Goal: Task Accomplishment & Management: Manage account settings

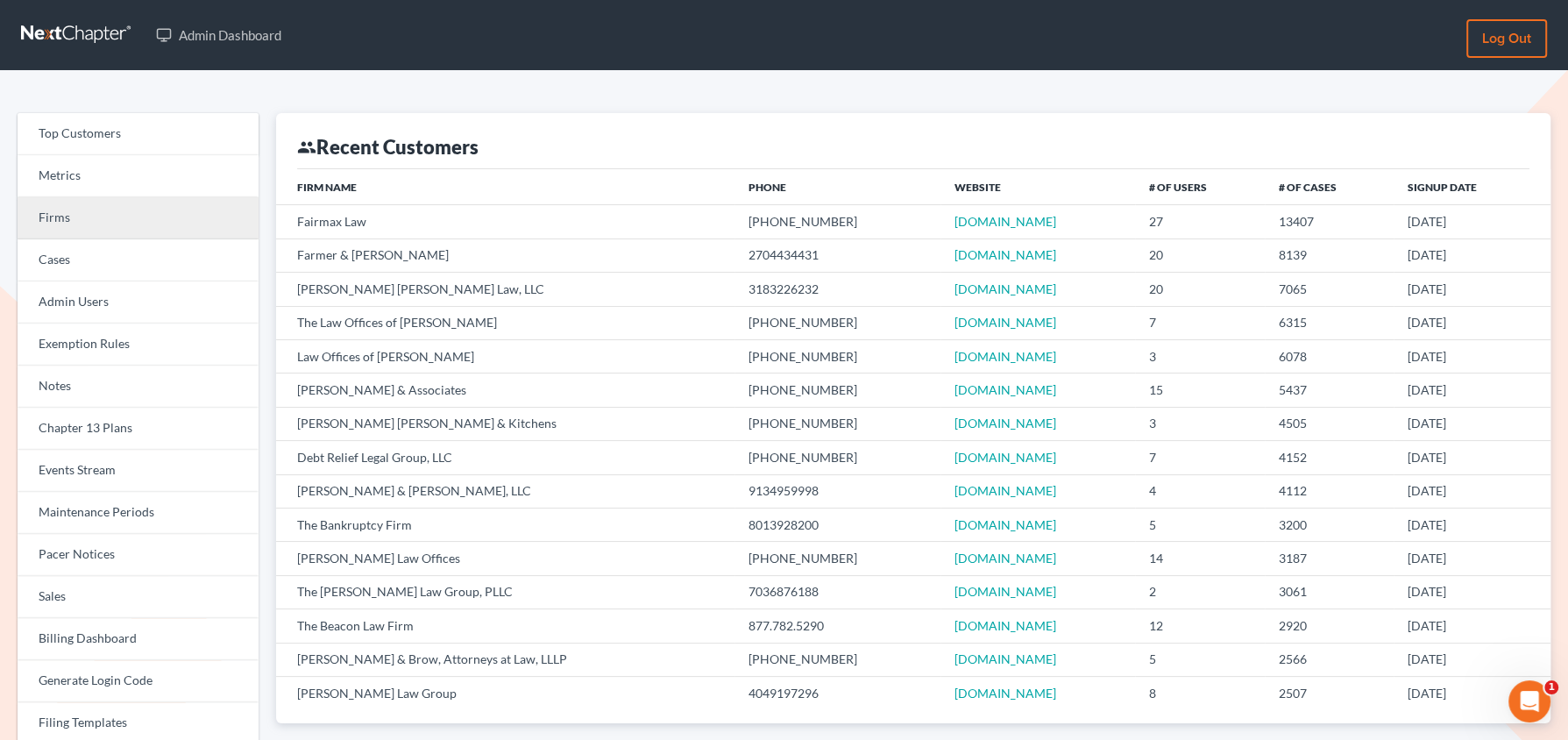
click at [191, 212] on link "Firms" at bounding box center [138, 218] width 241 height 42
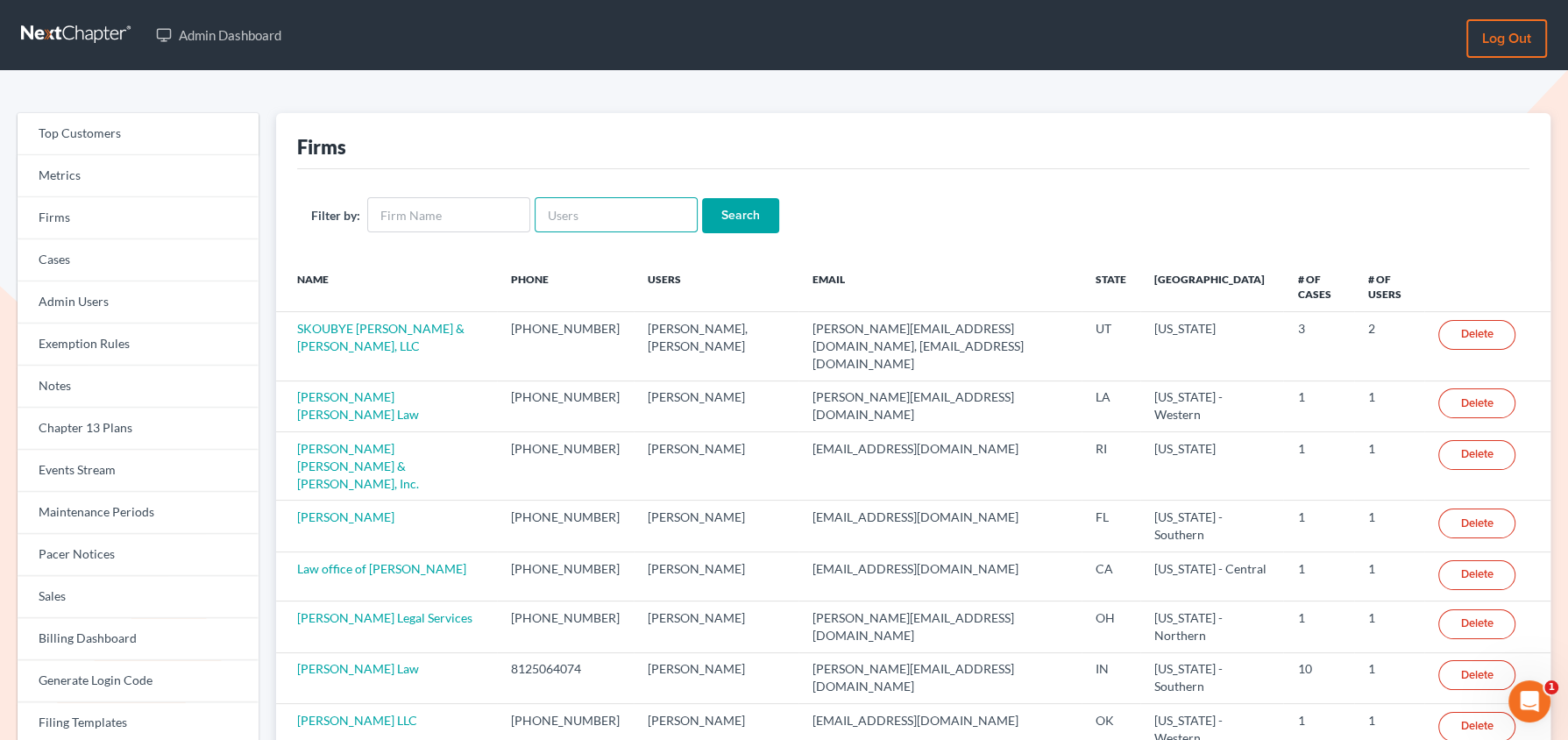
click at [600, 210] on input "text" at bounding box center [616, 215] width 163 height 35
paste input "[EMAIL_ADDRESS][DOMAIN_NAME]"
type input "[EMAIL_ADDRESS][DOMAIN_NAME]"
click at [702, 198] on input "Search" at bounding box center [740, 215] width 77 height 35
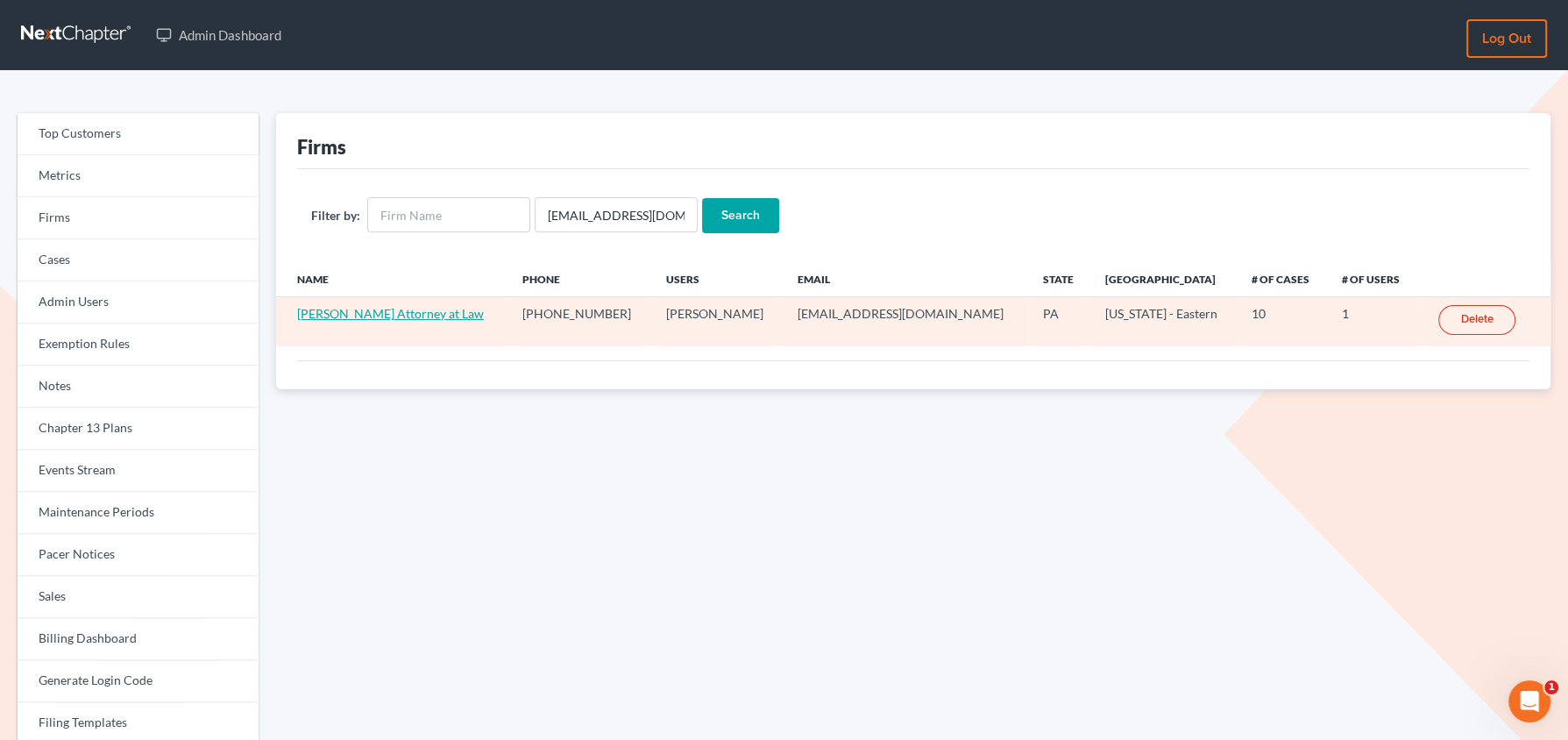
click at [383, 306] on link "[PERSON_NAME] Attorney at Law" at bounding box center [390, 313] width 187 height 15
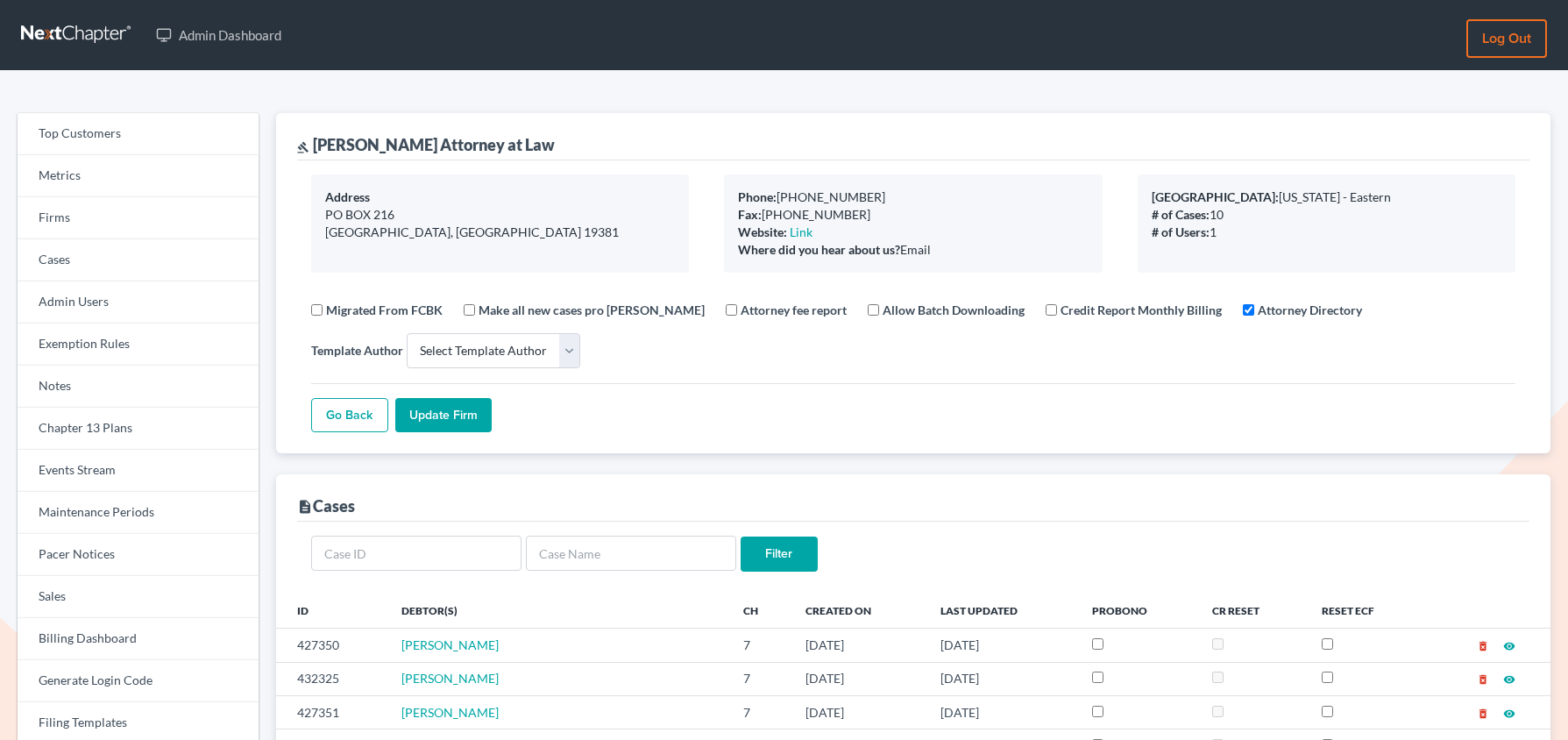
select select
click at [123, 219] on link "Firms" at bounding box center [138, 218] width 241 height 42
select select
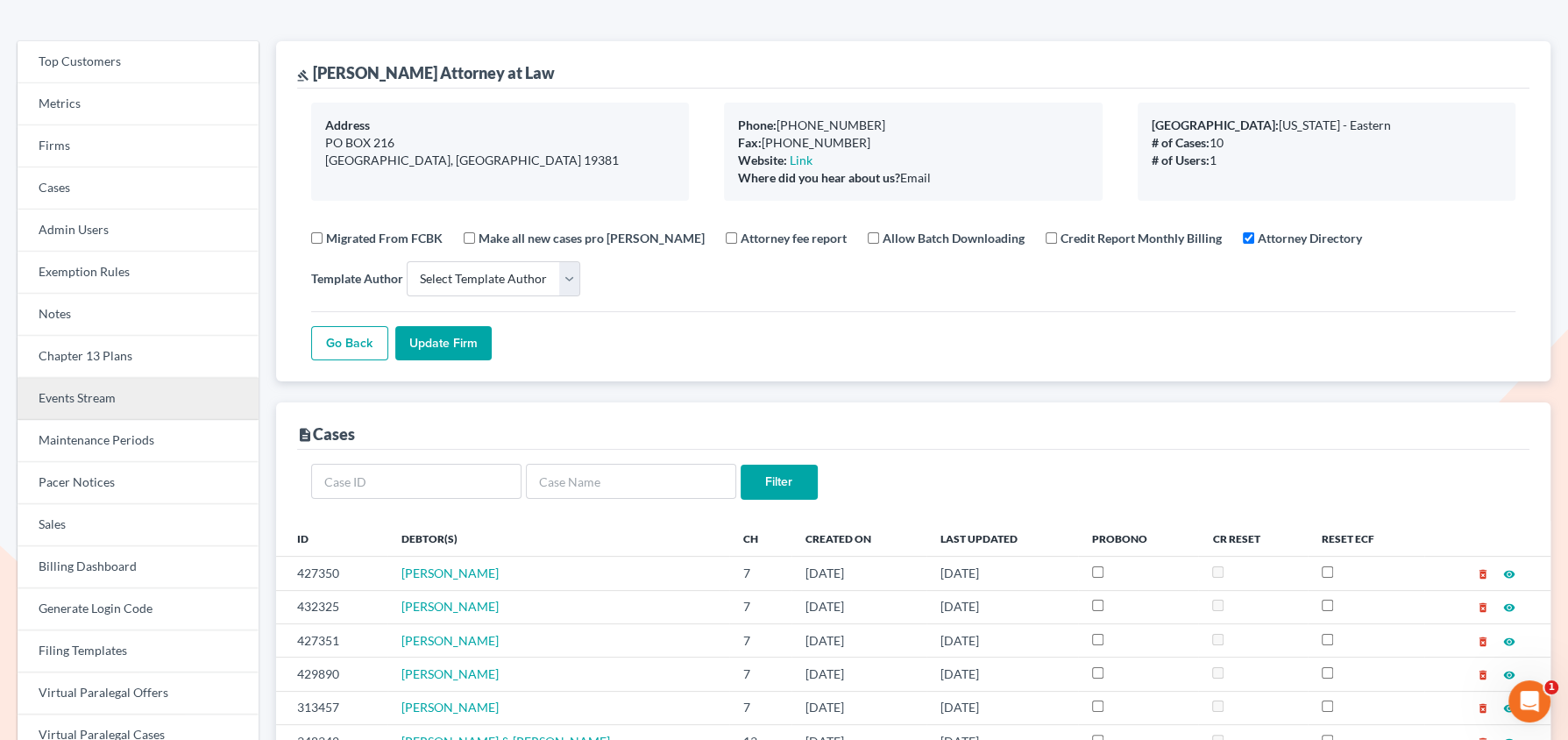
click at [96, 393] on link "Events Stream" at bounding box center [138, 398] width 241 height 42
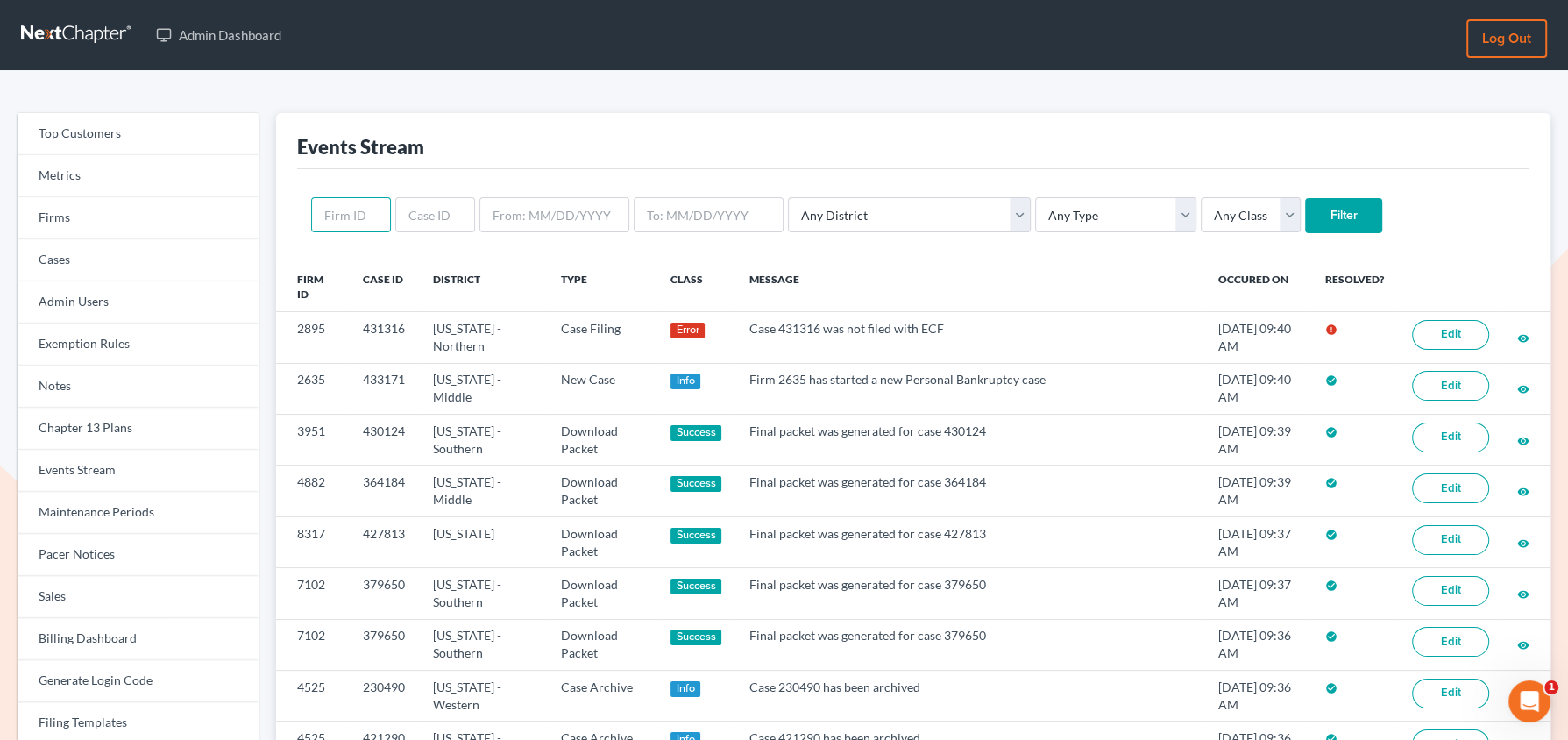
click at [360, 220] on input "text" at bounding box center [351, 215] width 80 height 35
paste input "9860"
type input "9860"
click at [1306, 198] on input "Filter" at bounding box center [1344, 215] width 77 height 35
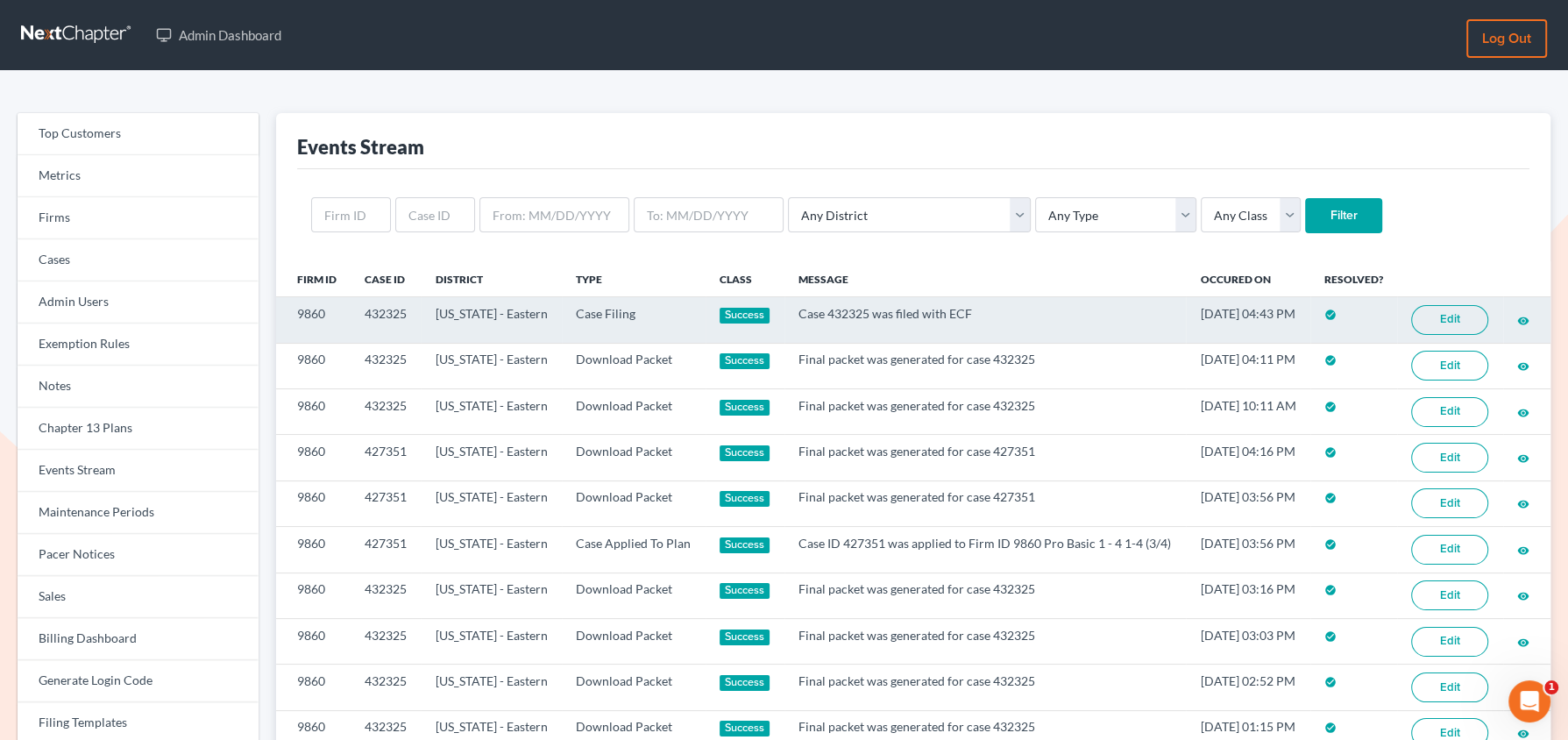
click at [1436, 331] on link "Edit" at bounding box center [1449, 320] width 77 height 30
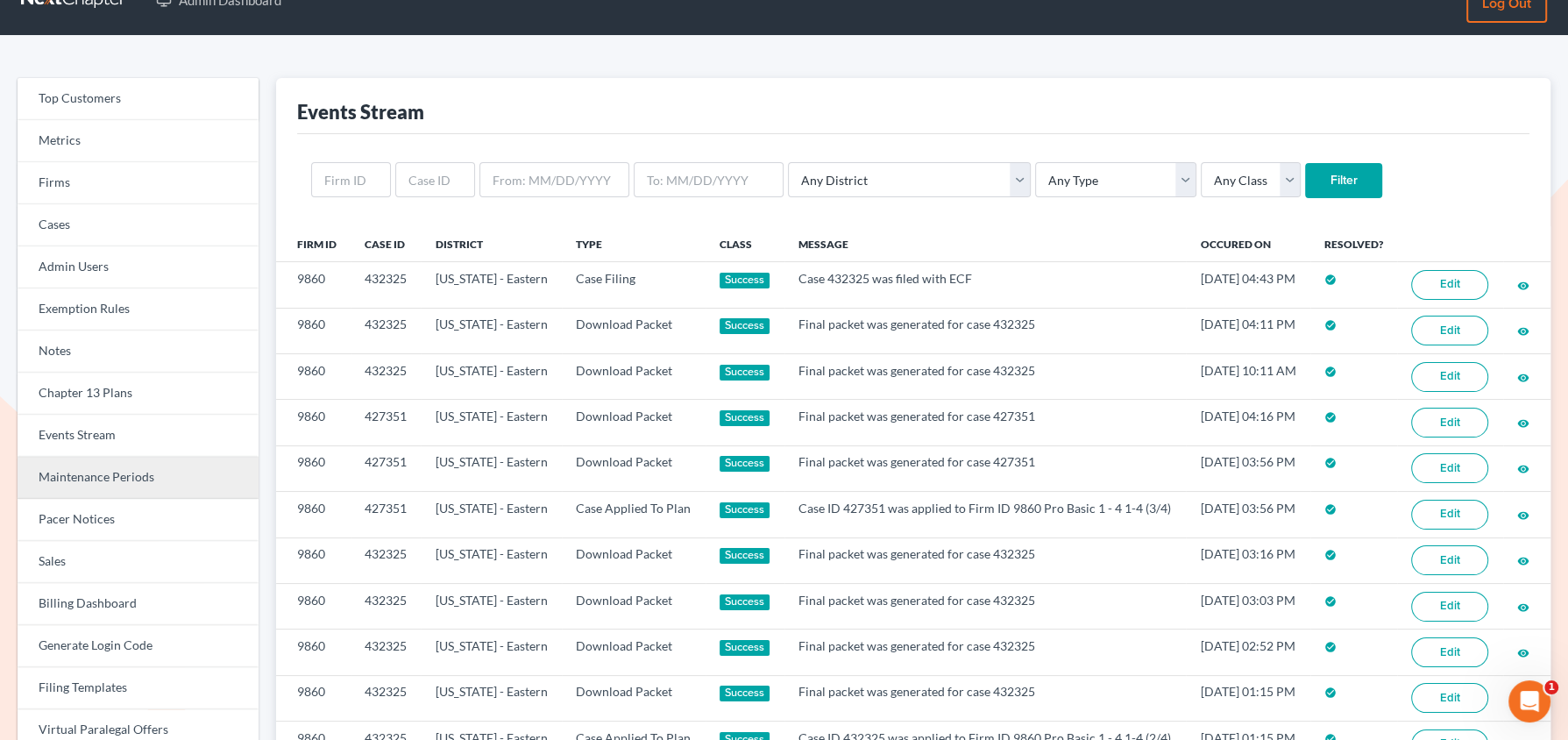
scroll to position [48, 0]
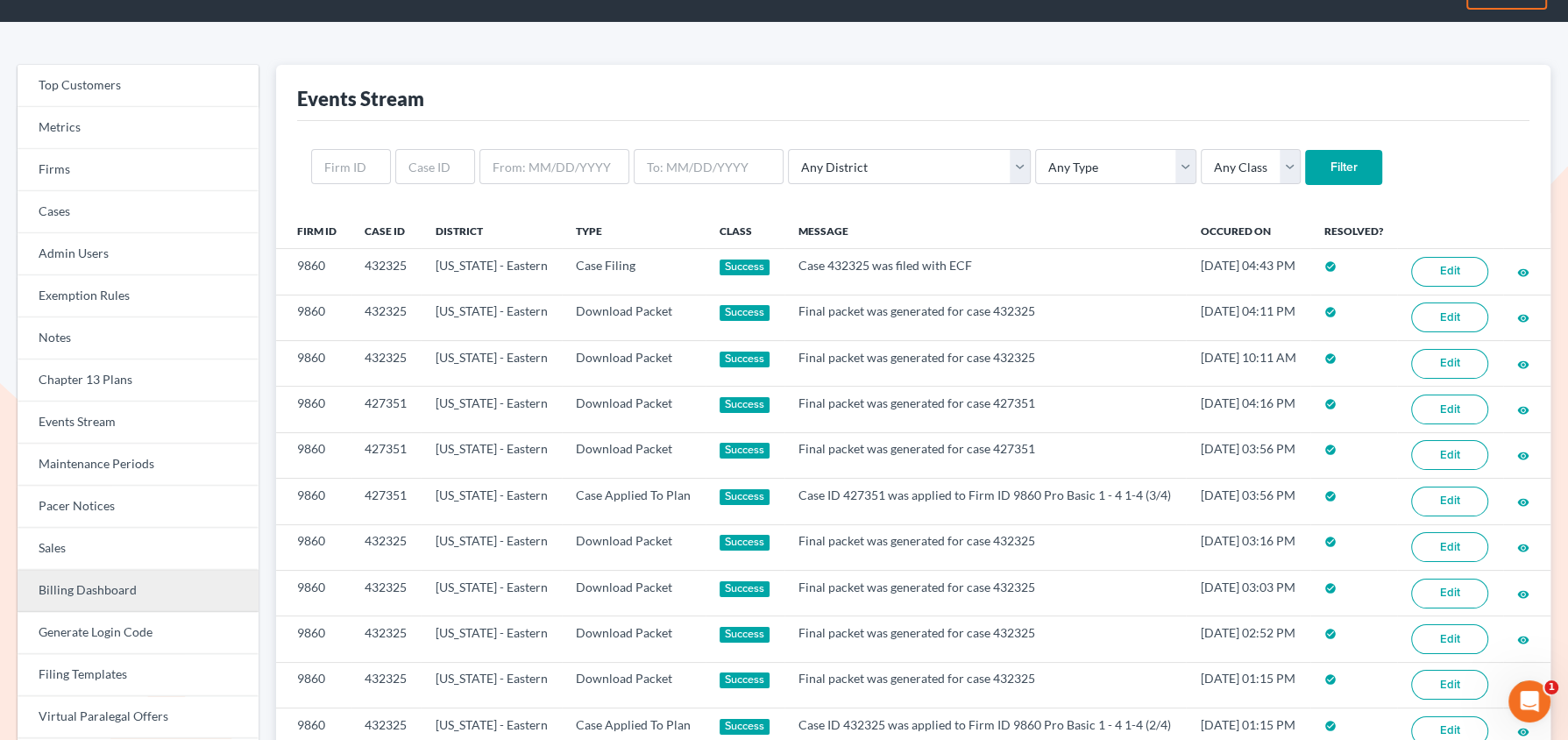
click at [74, 589] on link "Billing Dashboard" at bounding box center [138, 590] width 241 height 42
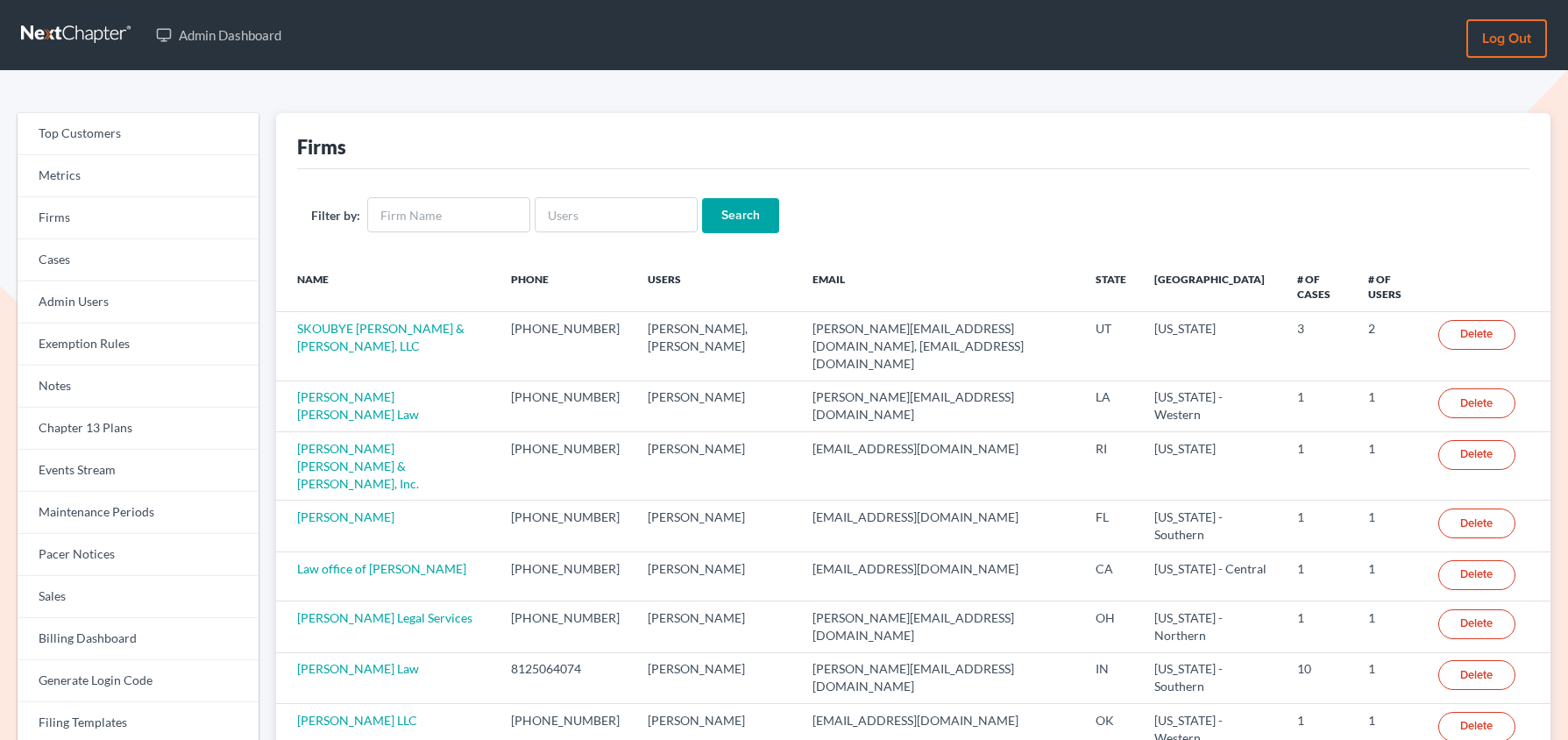
click at [558, 220] on input "text" at bounding box center [616, 215] width 163 height 35
type input "team@turnaroundbk.com"
click at [702, 198] on input "Search" at bounding box center [740, 215] width 77 height 35
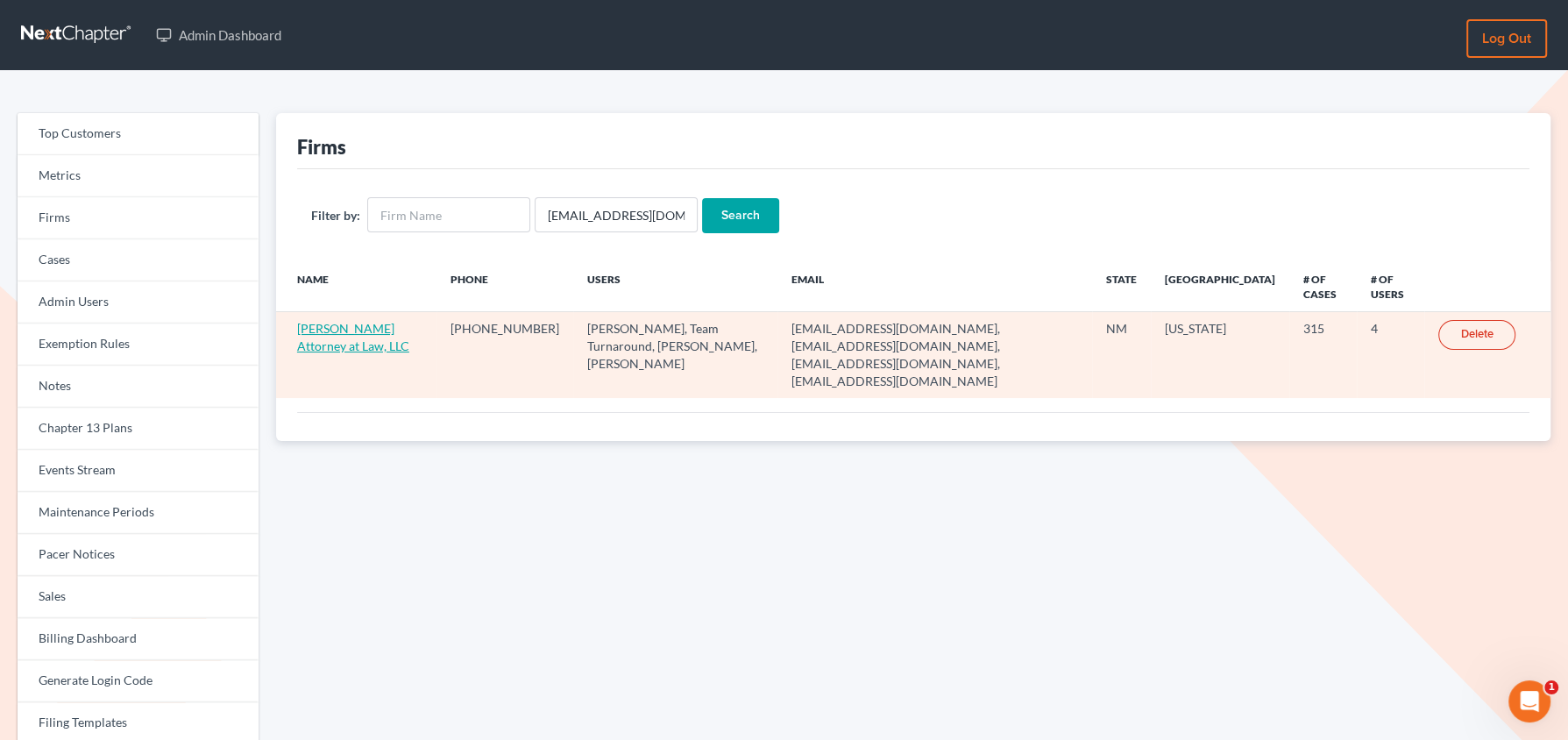
click at [347, 326] on link "[PERSON_NAME] Attorney at Law, LLC" at bounding box center [353, 337] width 113 height 33
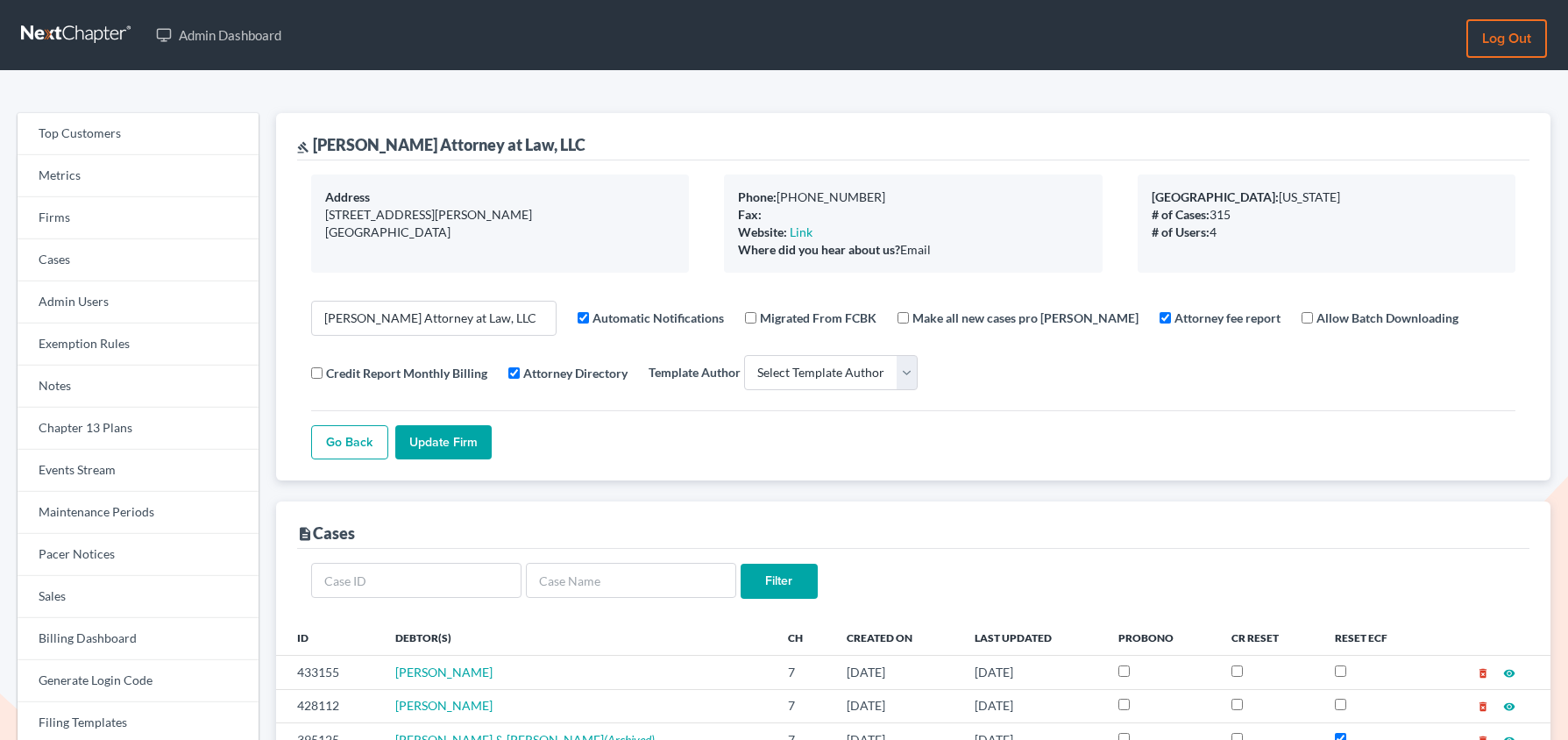
select select
click at [86, 224] on link "Firms" at bounding box center [138, 218] width 241 height 42
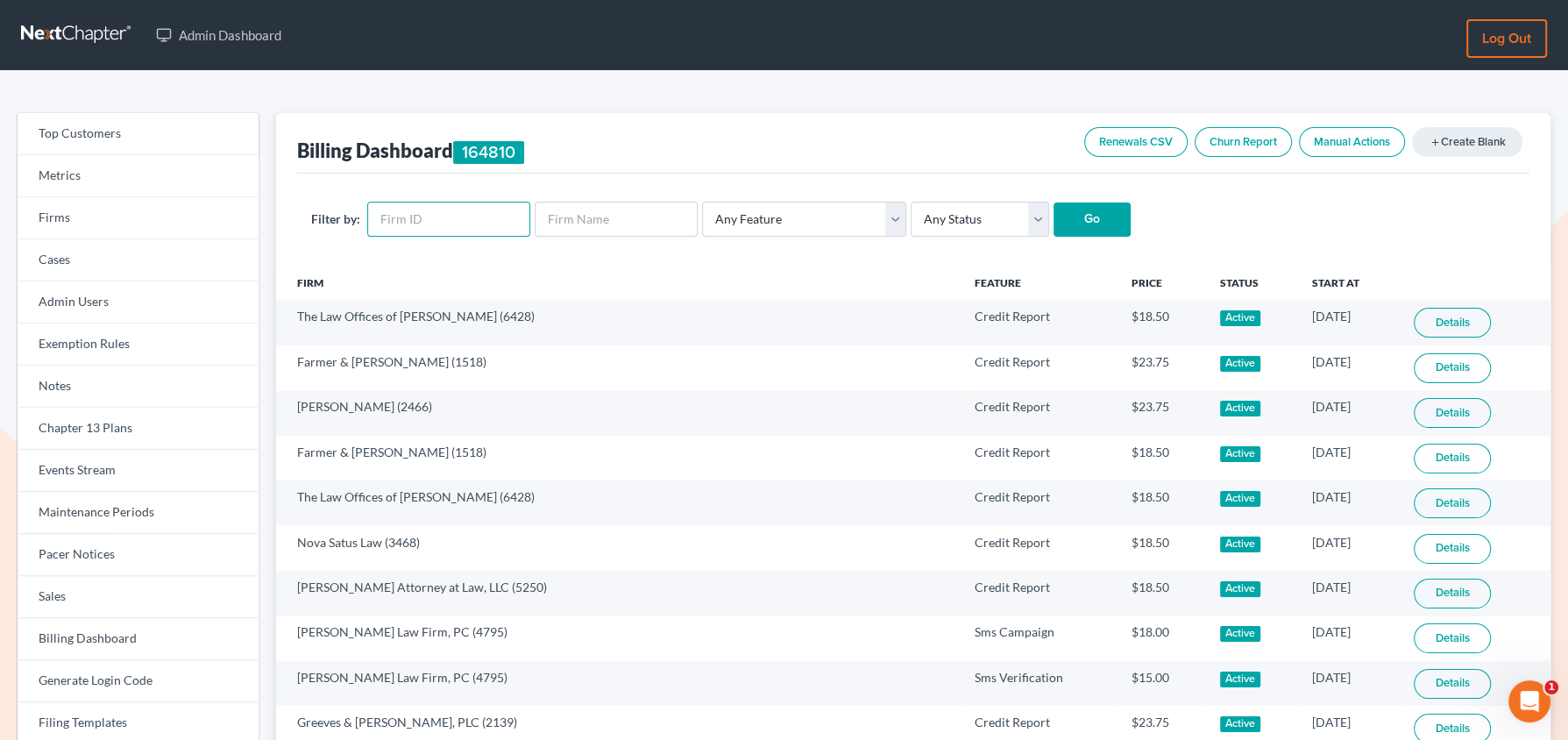
click at [423, 226] on input "text" at bounding box center [449, 219] width 163 height 35
paste input "5250"
type input "5250"
click at [1054, 202] on input "Go" at bounding box center [1092, 220] width 77 height 35
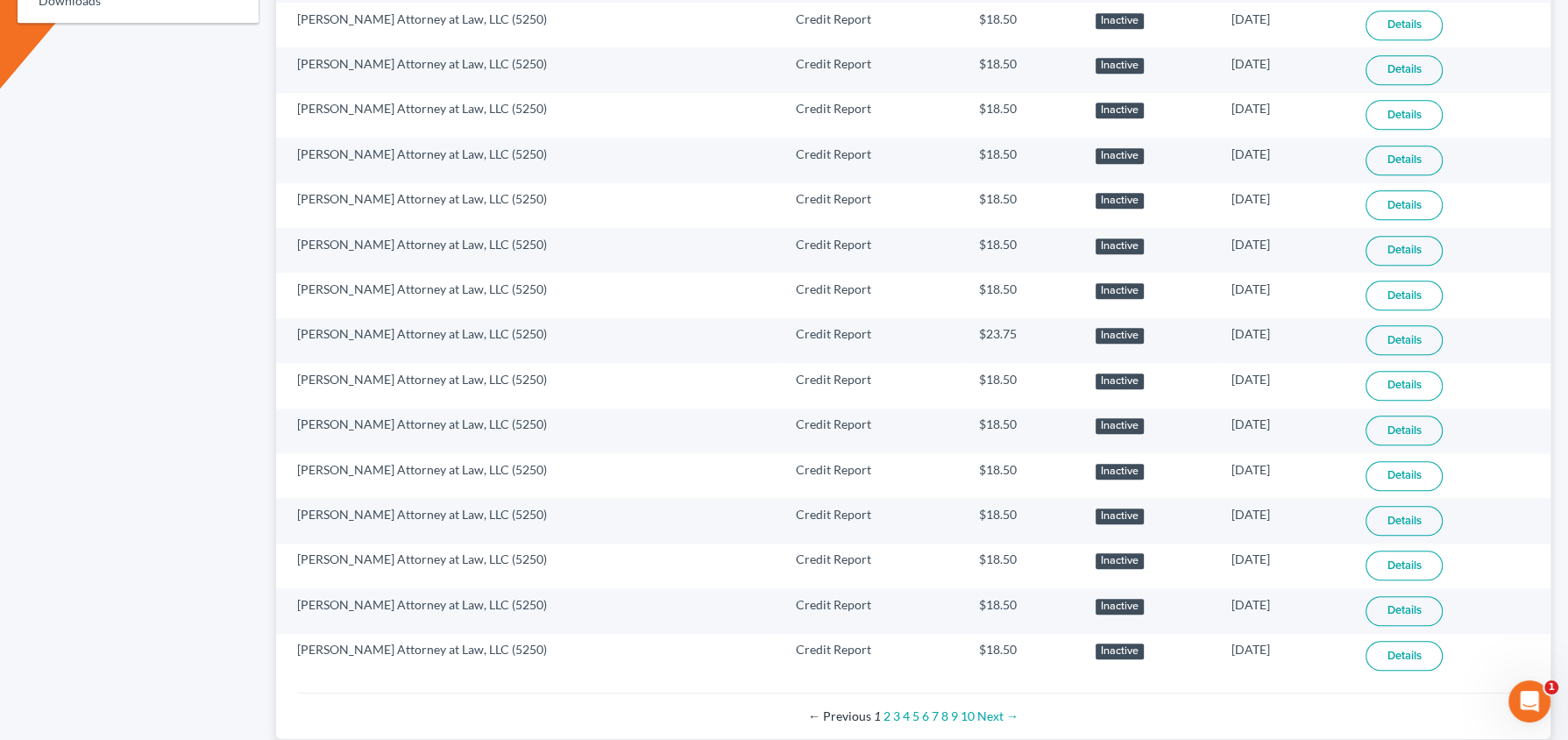
scroll to position [1025, 0]
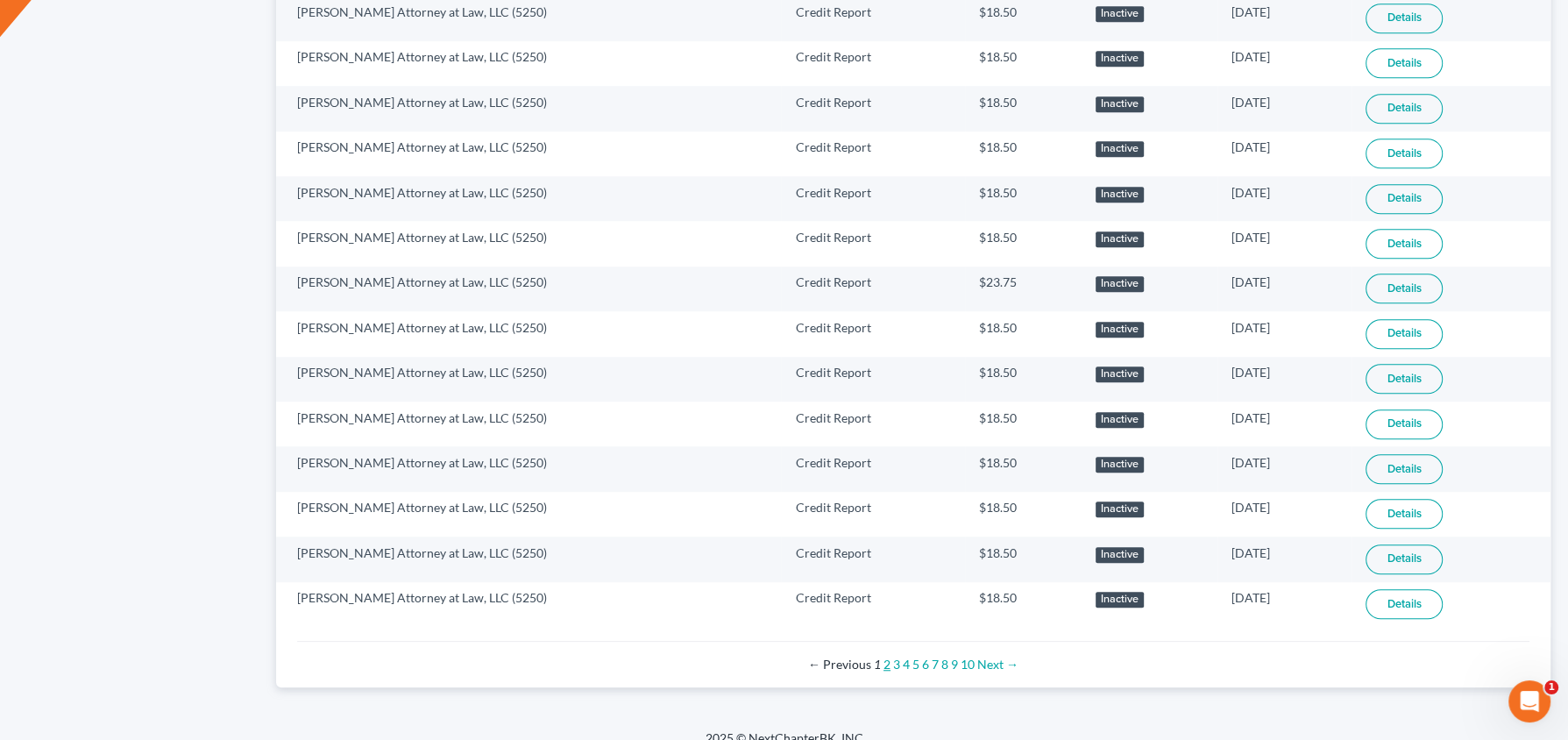
click at [887, 657] on link "2" at bounding box center [887, 664] width 7 height 15
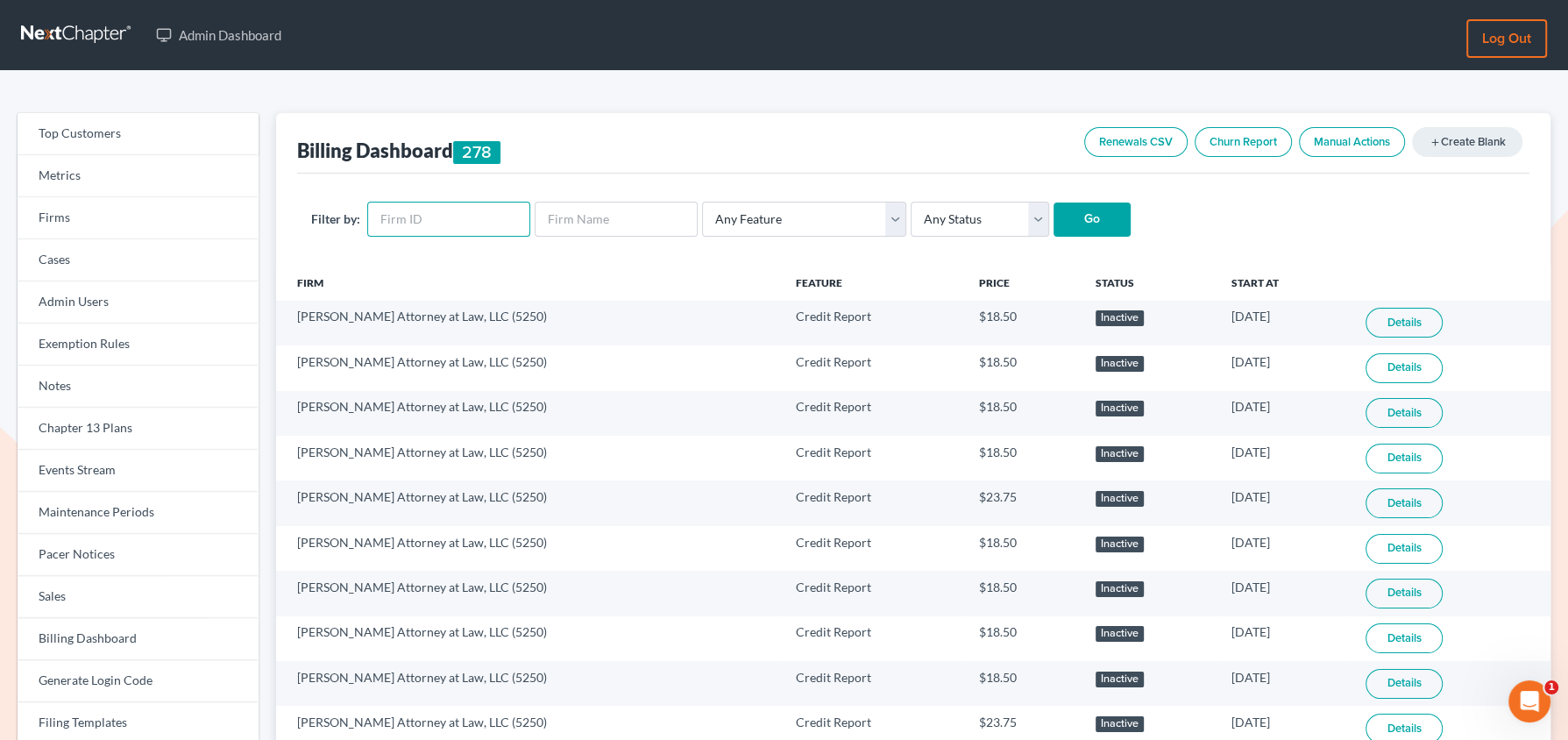
click at [459, 219] on input "text" at bounding box center [449, 219] width 163 height 35
paste input "5250"
type input "5250"
click at [854, 206] on select "Any Feature Start Plus Plan Pro Plus Plan Whoa Plan Credit Report Credit Report…" at bounding box center [804, 219] width 204 height 35
select select "chapter13_plan"
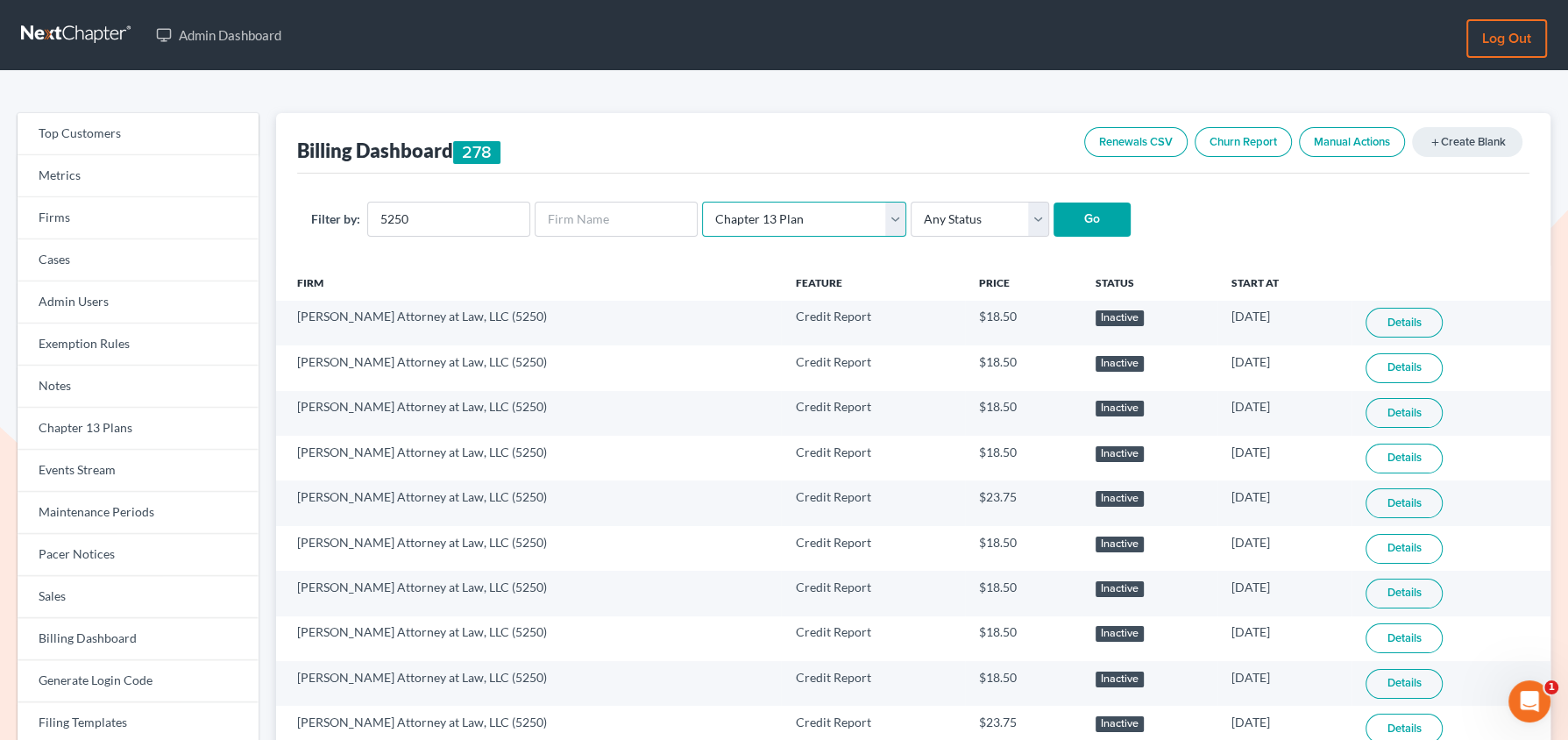
click at [702, 201] on select "Any Feature Start Plus Plan Pro Plus Plan Whoa Plan Credit Report Credit Report…" at bounding box center [804, 219] width 204 height 35
click at [1061, 224] on input "Go" at bounding box center [1092, 220] width 77 height 35
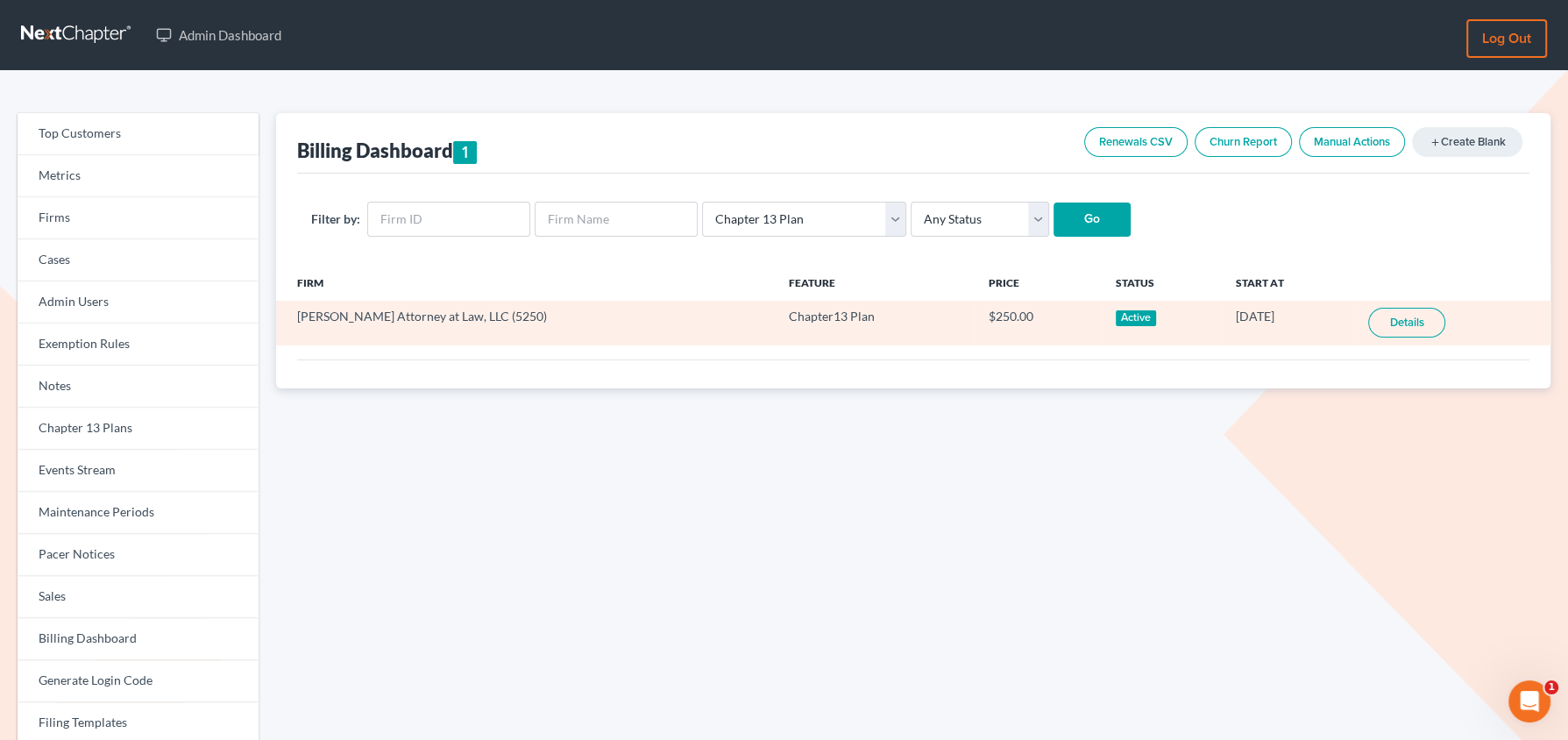
click at [498, 321] on td "Nephi D. Hardman Attorney at Law, LLC (5250)" at bounding box center [526, 323] width 499 height 44
click at [1429, 330] on link "Details" at bounding box center [1407, 323] width 77 height 30
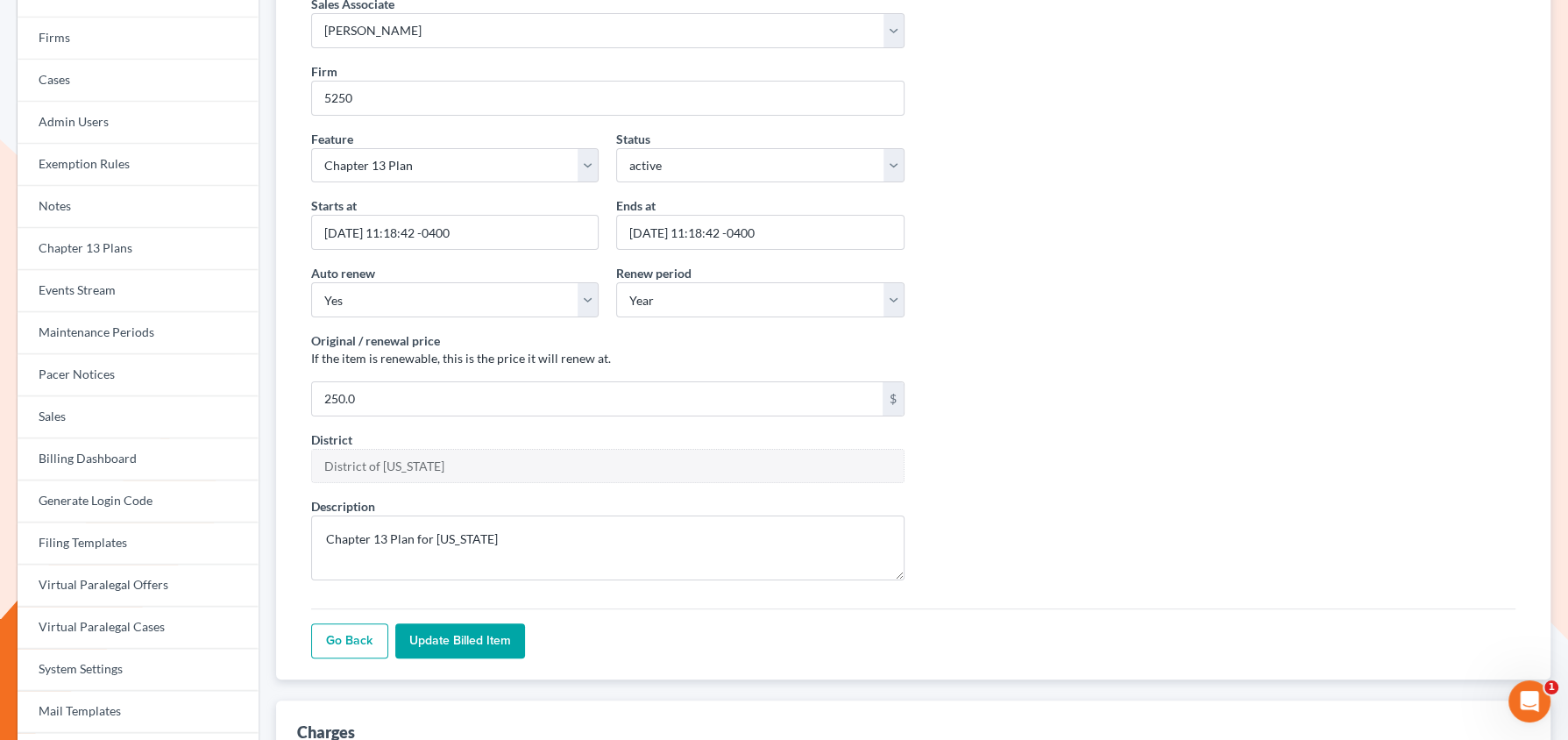
scroll to position [171, 0]
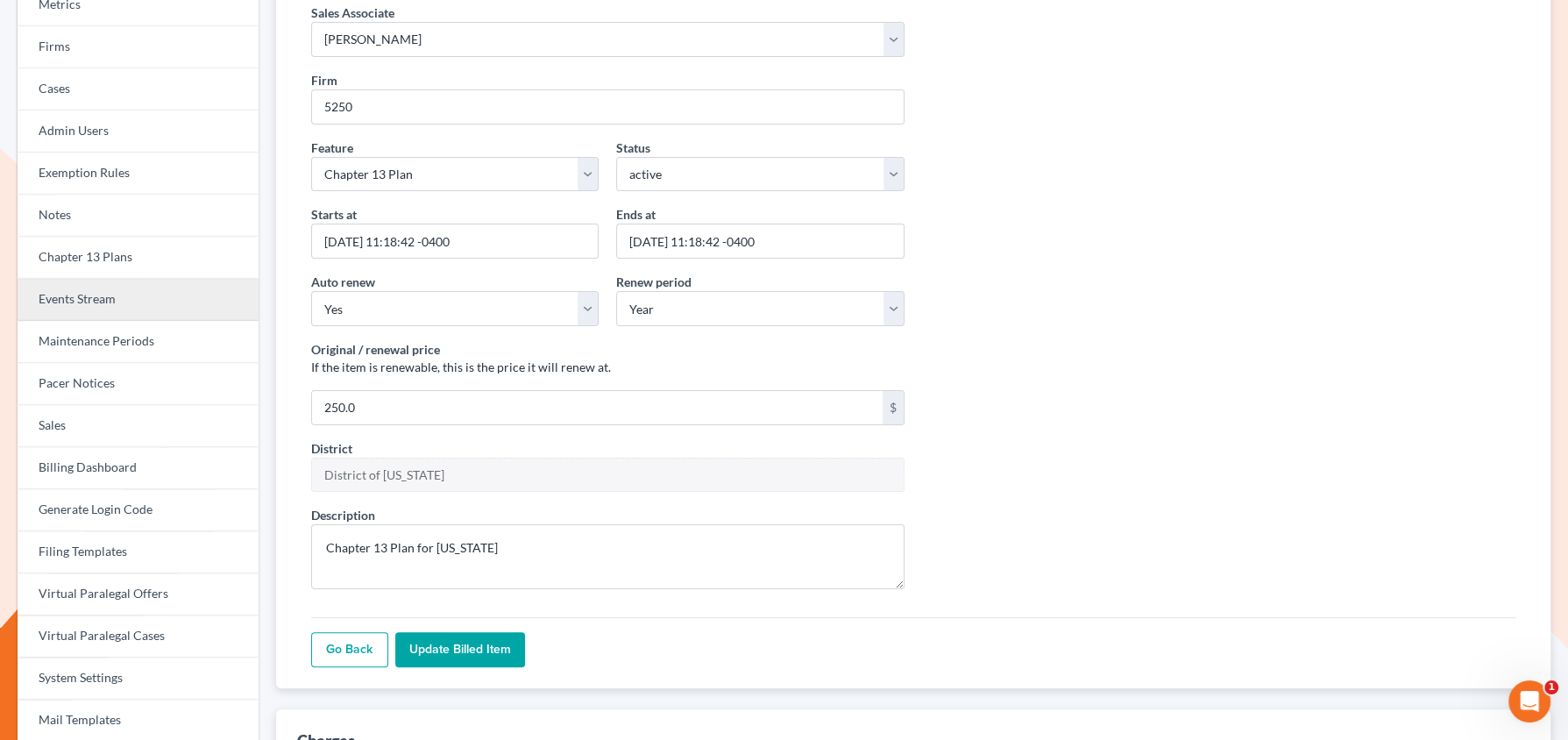
click at [113, 307] on link "Events Stream" at bounding box center [138, 299] width 241 height 42
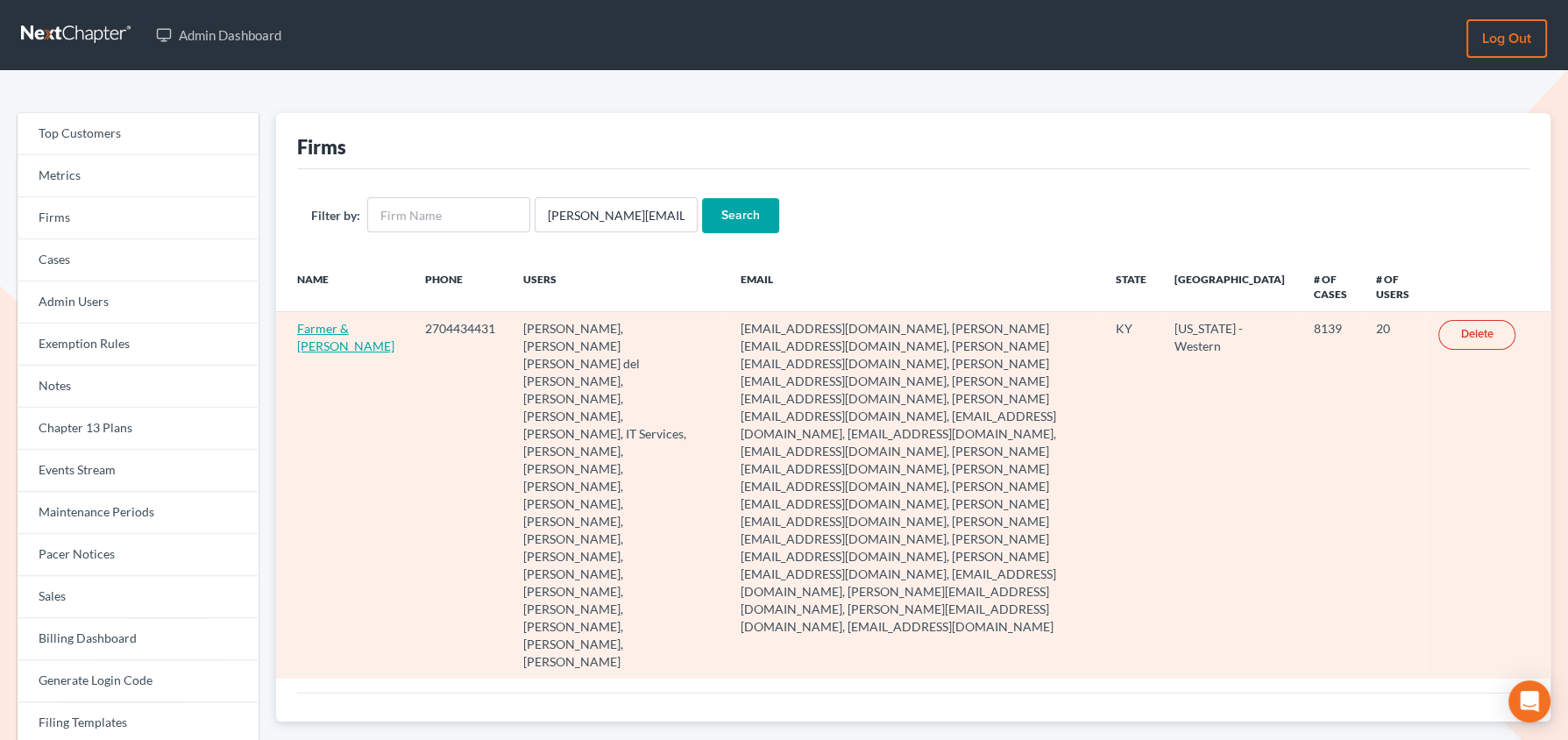
click at [317, 354] on link "Farmer & [PERSON_NAME]" at bounding box center [346, 337] width 98 height 33
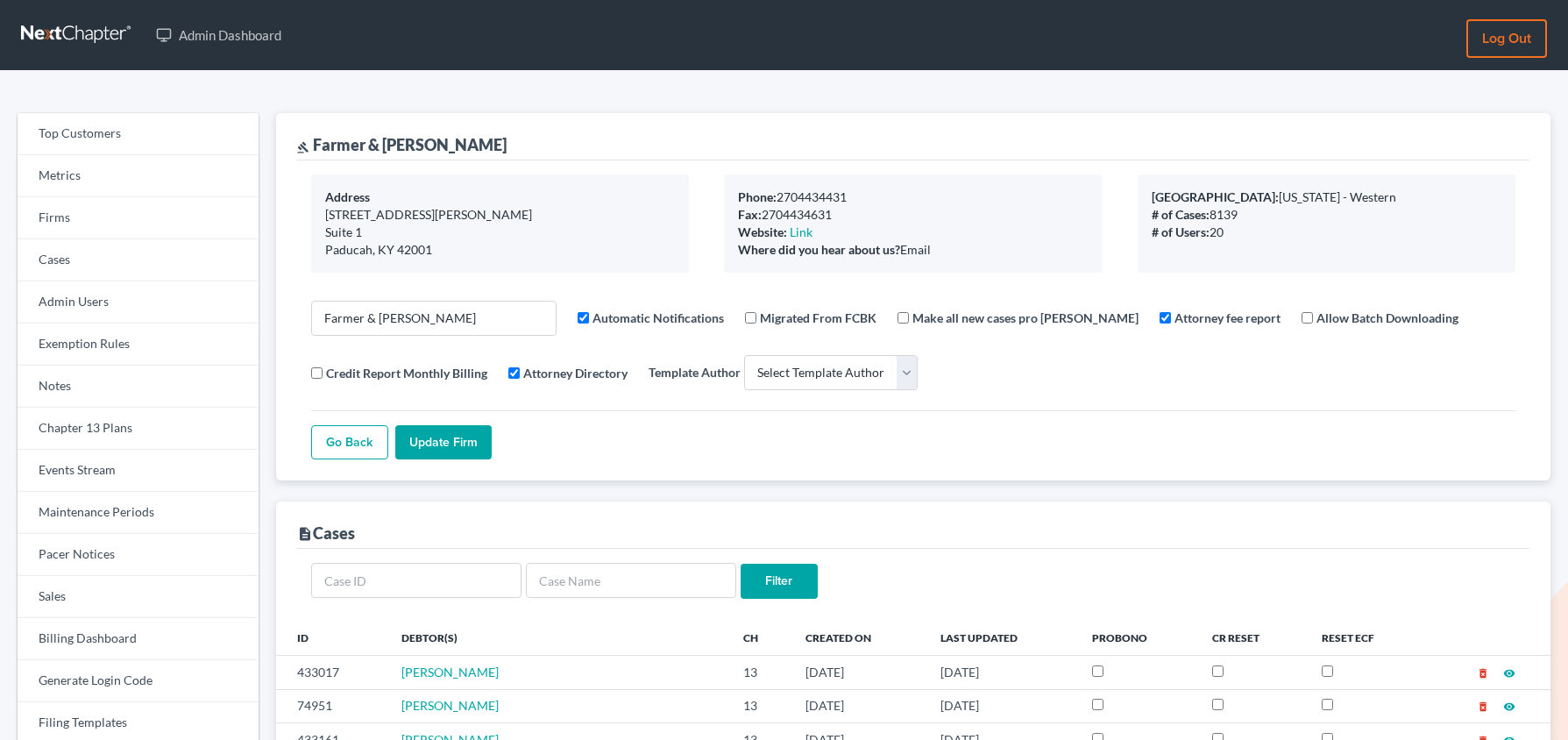
select select
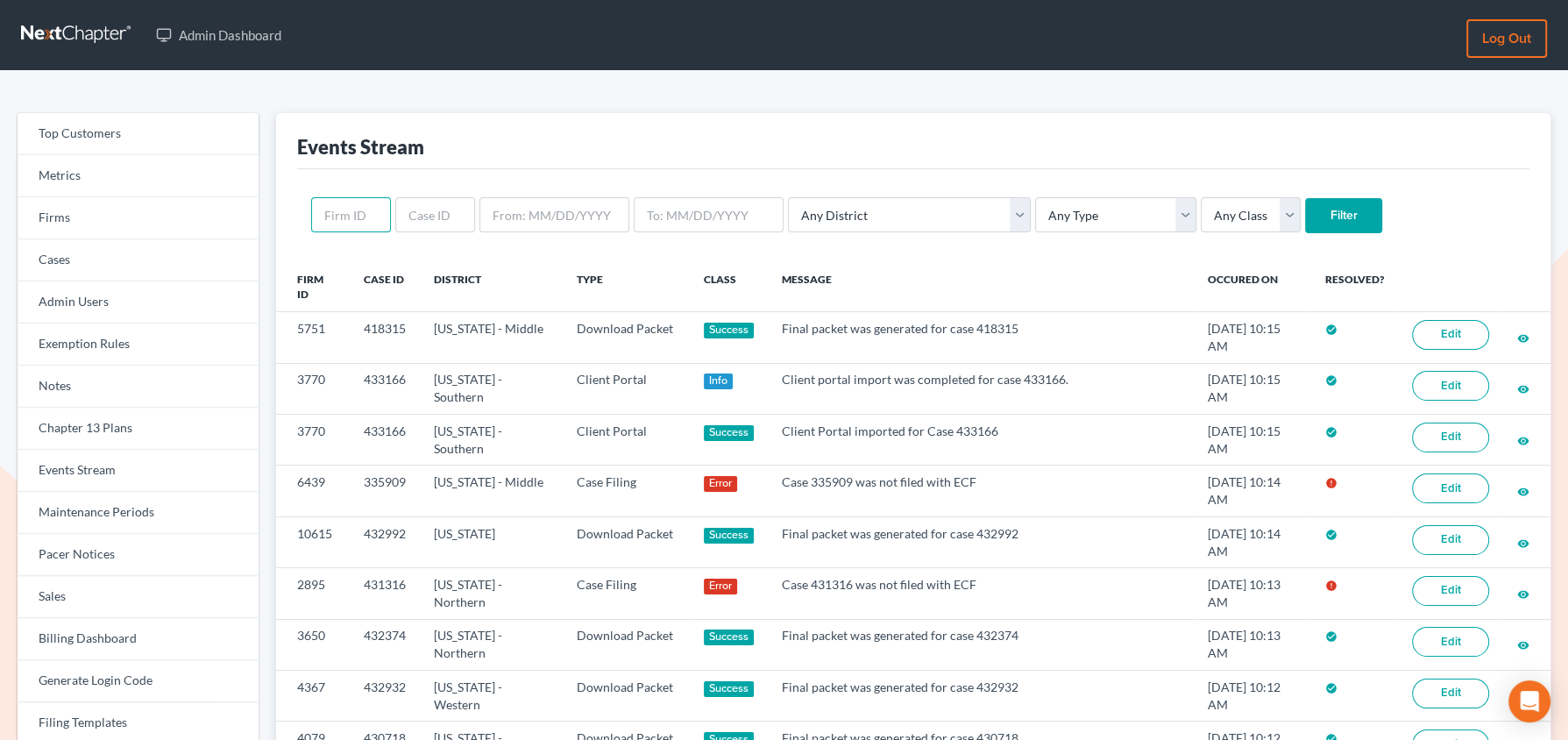
click at [356, 208] on input "text" at bounding box center [351, 215] width 80 height 35
click at [1306, 198] on input "Filter" at bounding box center [1344, 215] width 77 height 35
paste input "1518"
type input "1518"
click at [350, 220] on input "text" at bounding box center [351, 215] width 80 height 35
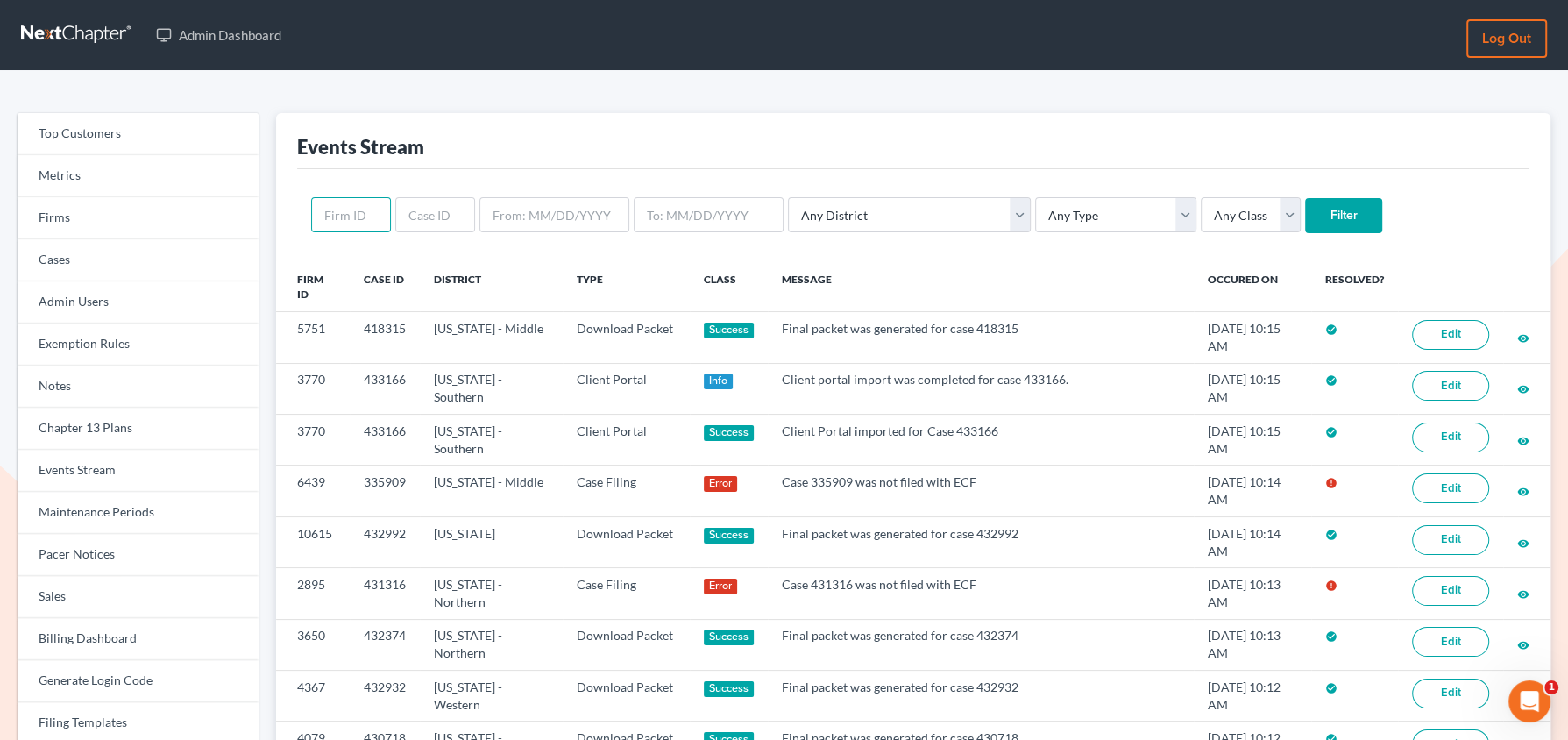
paste input "1518"
type input "1518"
click at [1306, 198] on input "Filter" at bounding box center [1344, 215] width 77 height 35
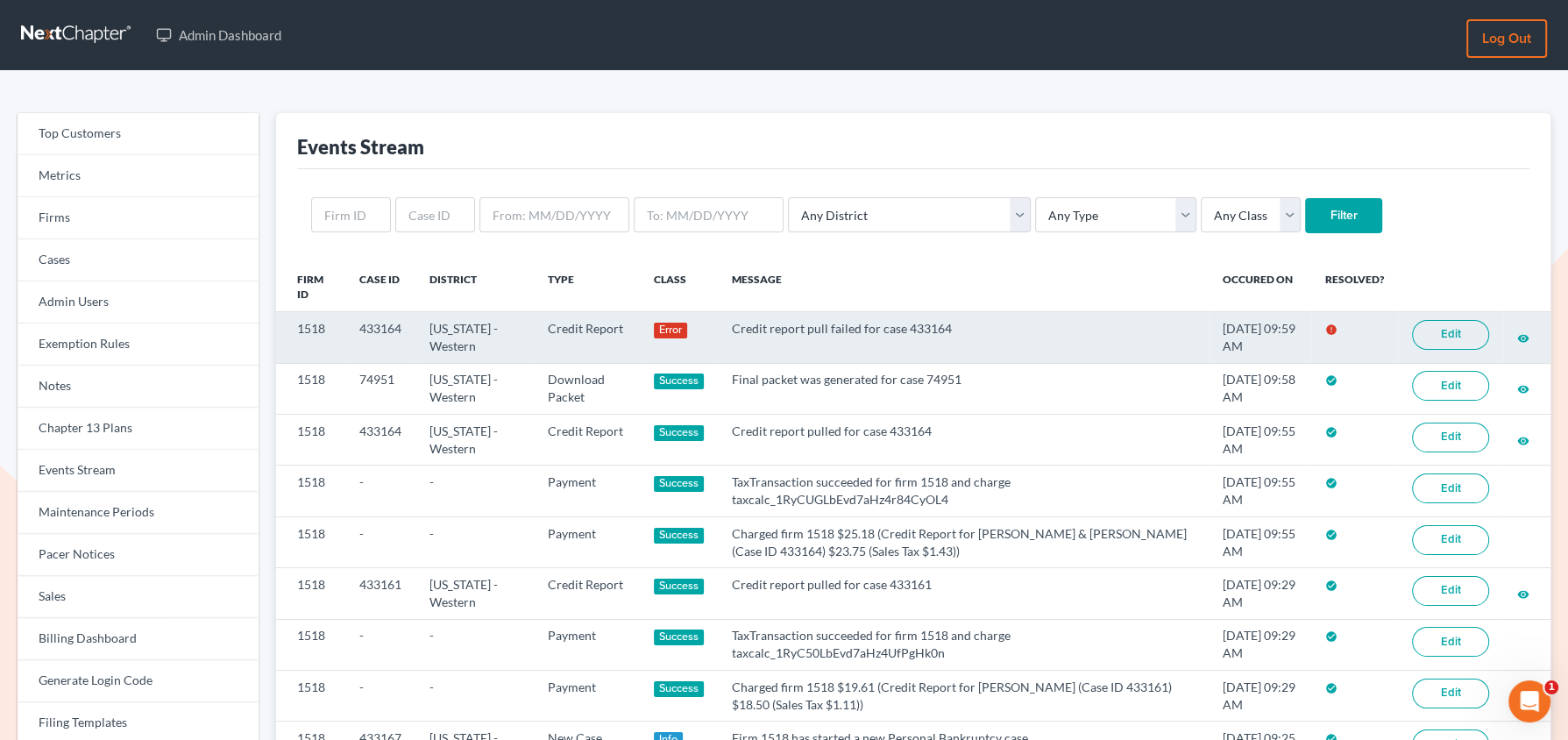
click at [1444, 341] on link "Edit" at bounding box center [1450, 335] width 77 height 30
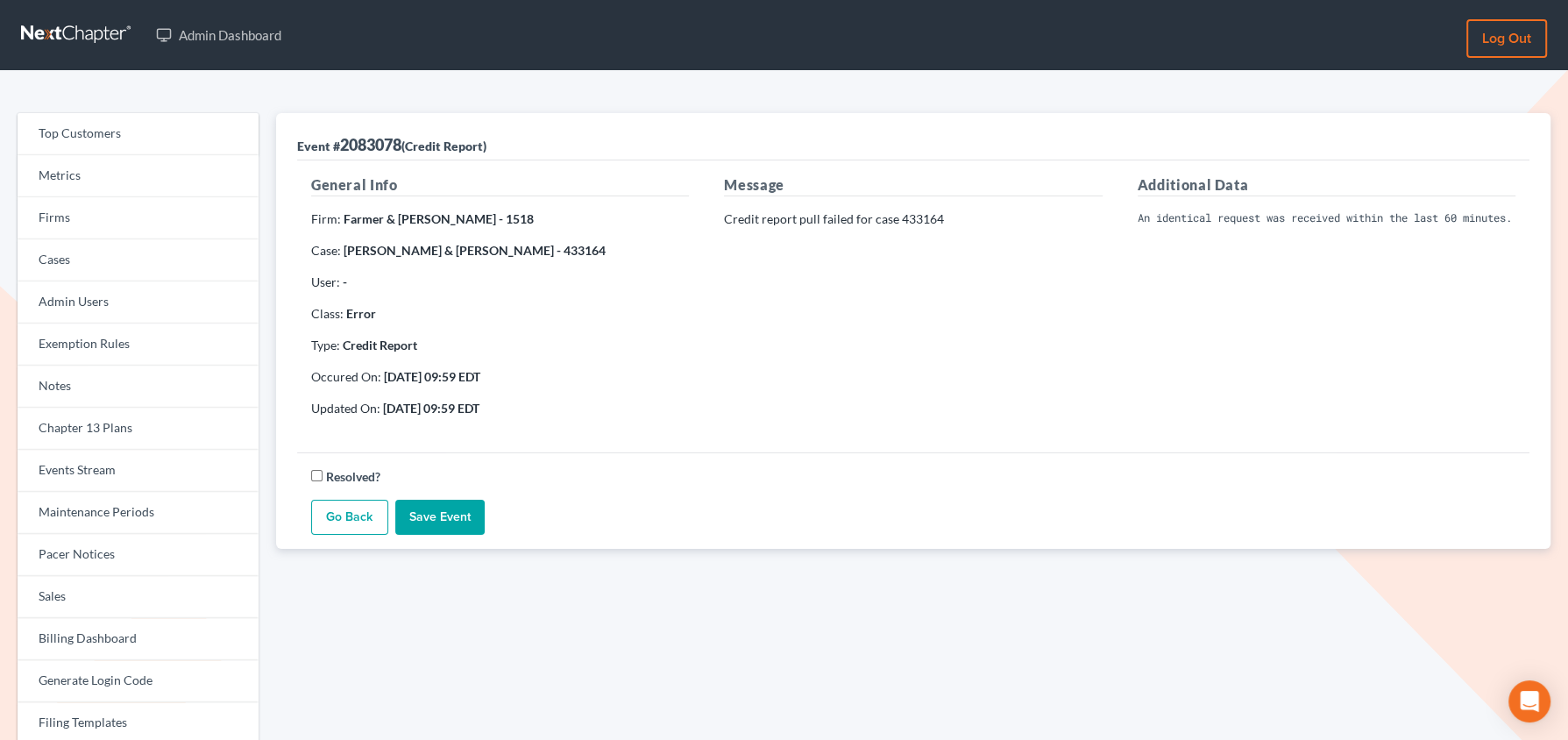
click at [1283, 220] on pre "An identical request was received within the last 60 minutes. Review your exist…" at bounding box center [1327, 218] width 378 height 16
